Goal: Contribute content: Contribute content

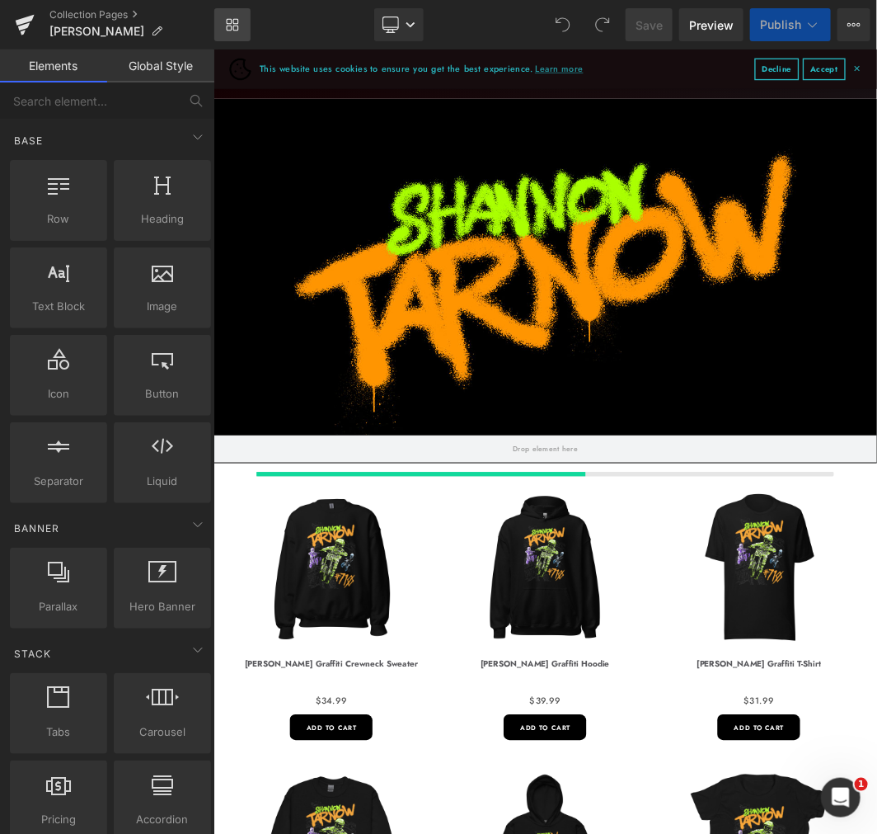
click at [233, 31] on icon at bounding box center [232, 24] width 13 height 13
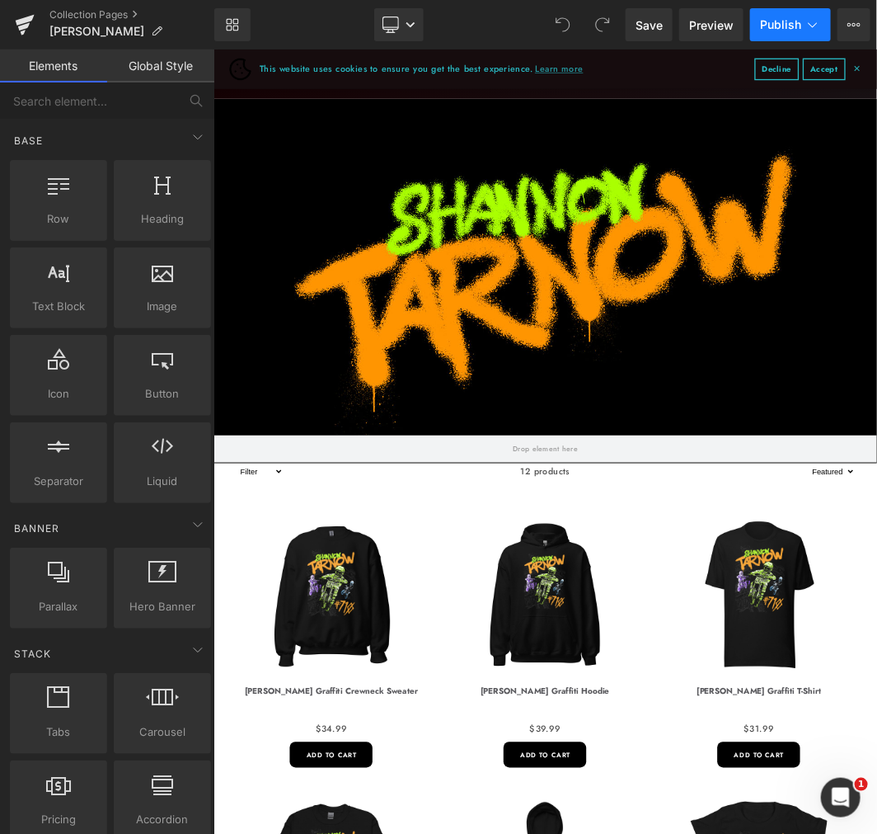
click at [801, 29] on span "Publish" at bounding box center [780, 24] width 41 height 13
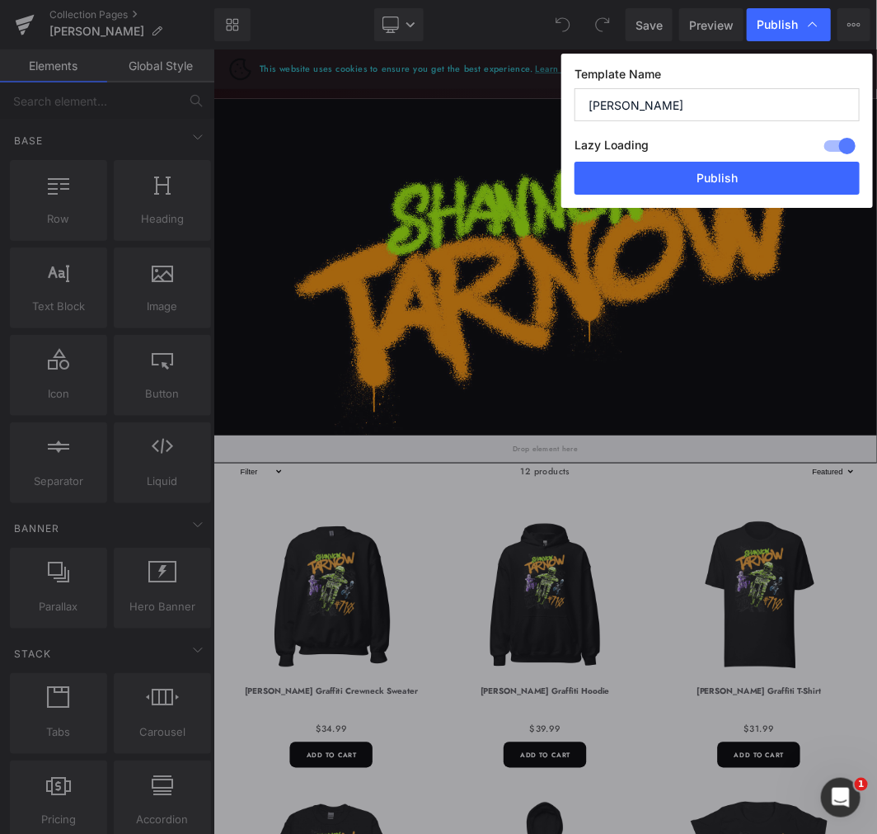
click at [718, 89] on input "[PERSON_NAME]" at bounding box center [717, 104] width 285 height 33
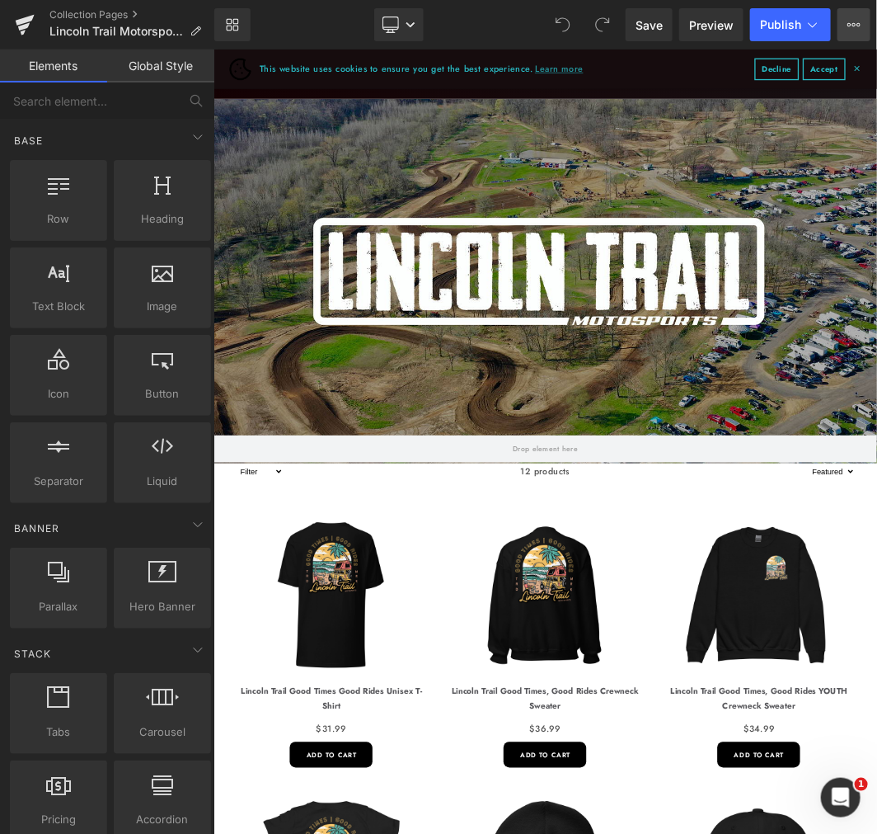
click at [848, 26] on icon at bounding box center [850, 24] width 4 height 3
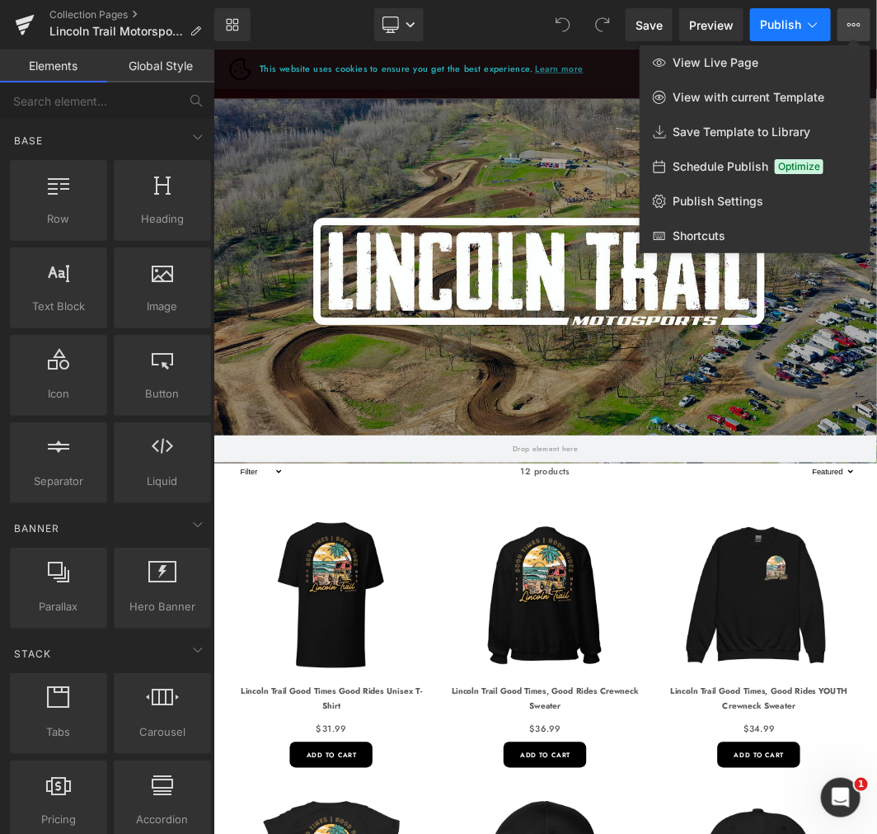
click at [790, 23] on span "Publish" at bounding box center [780, 24] width 41 height 13
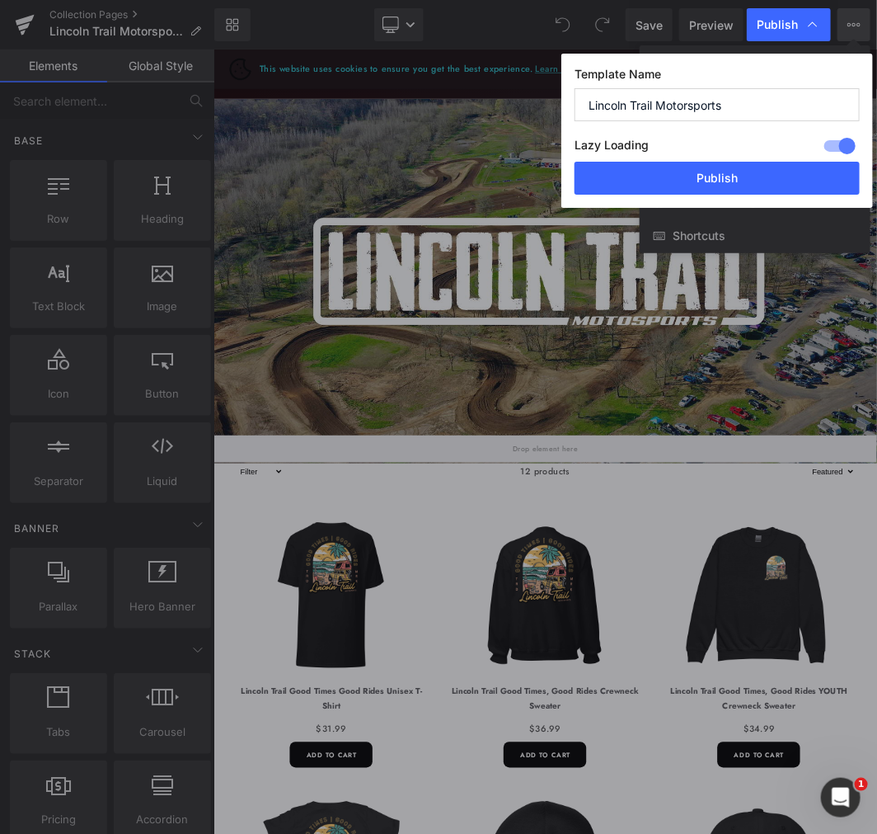
drag, startPoint x: 789, startPoint y: 101, endPoint x: 551, endPoint y: 93, distance: 238.4
click at [251, 783] on div "Publish Template Name Lincoln Trail Motorsports Lazy Loading Build Upgrade plan…" at bounding box center [169, 797] width 163 height 28
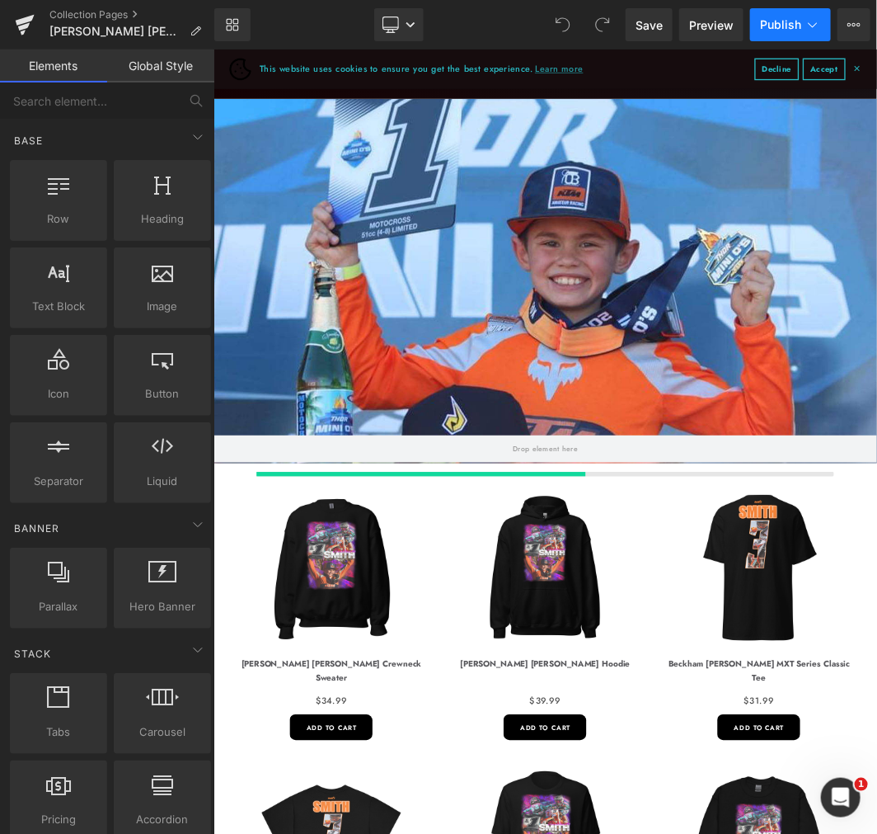
click at [789, 19] on span "Publish" at bounding box center [780, 24] width 41 height 13
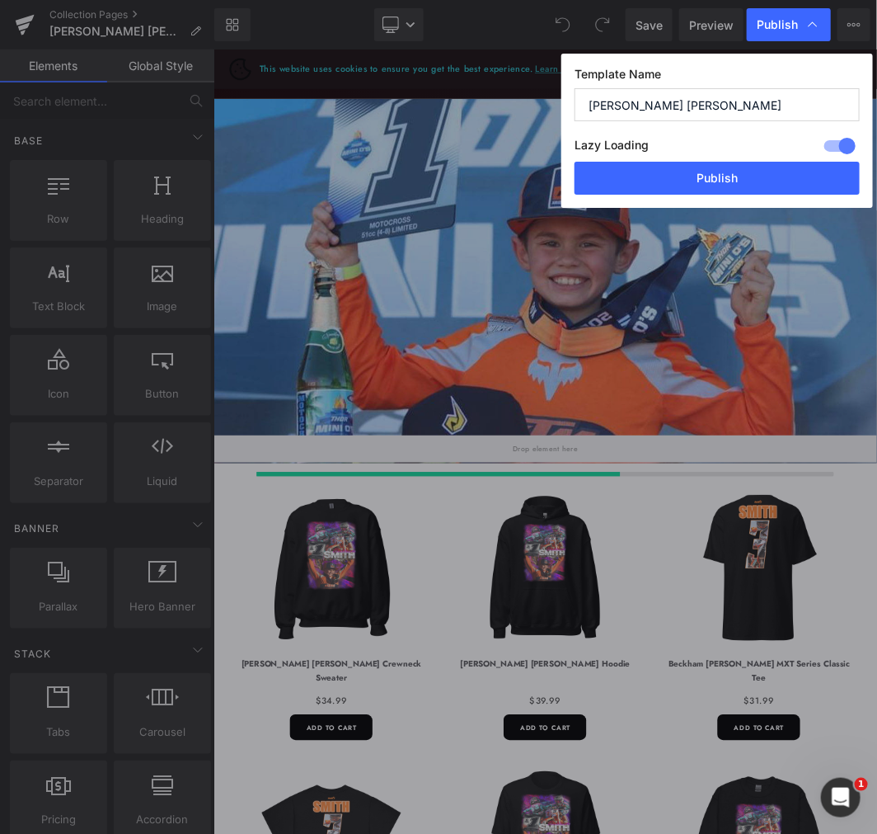
click at [721, 102] on input "[PERSON_NAME] [PERSON_NAME]" at bounding box center [717, 104] width 285 height 33
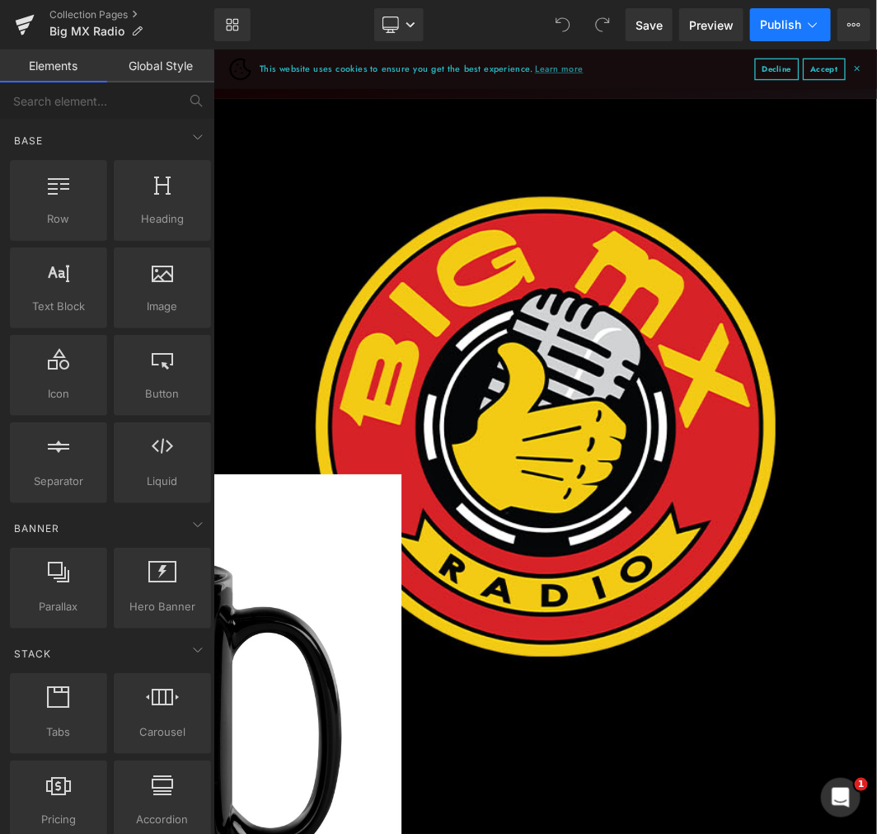
click at [781, 23] on span "Publish" at bounding box center [780, 24] width 41 height 13
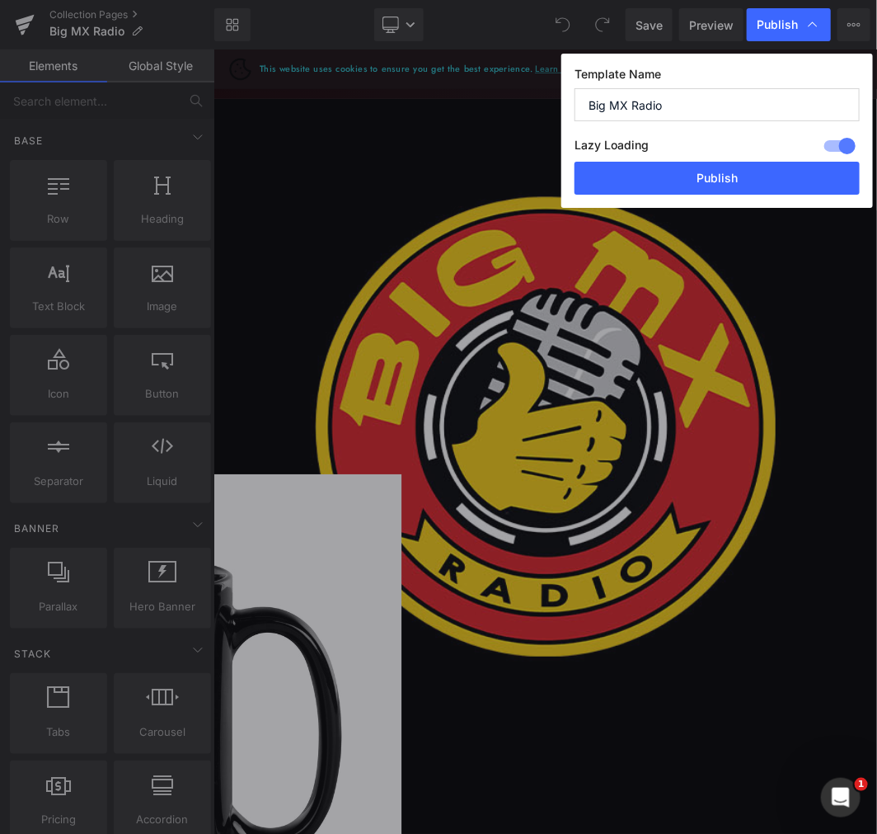
click at [701, 86] on label "Template Name" at bounding box center [717, 77] width 285 height 21
